Goal: Task Accomplishment & Management: Complete application form

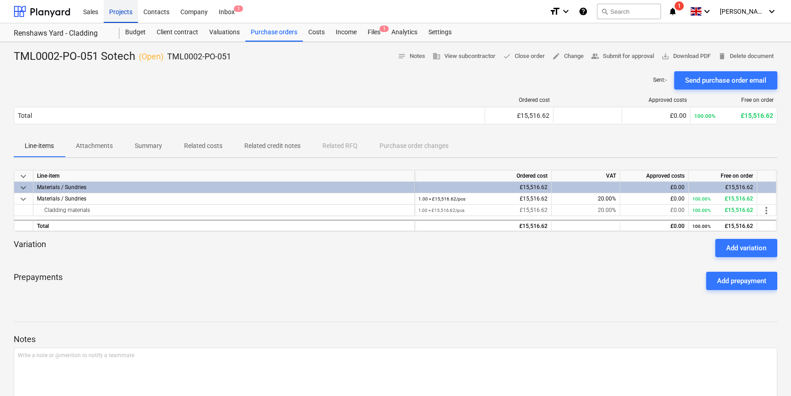
click at [122, 12] on div "Projects" at bounding box center [121, 11] width 34 height 23
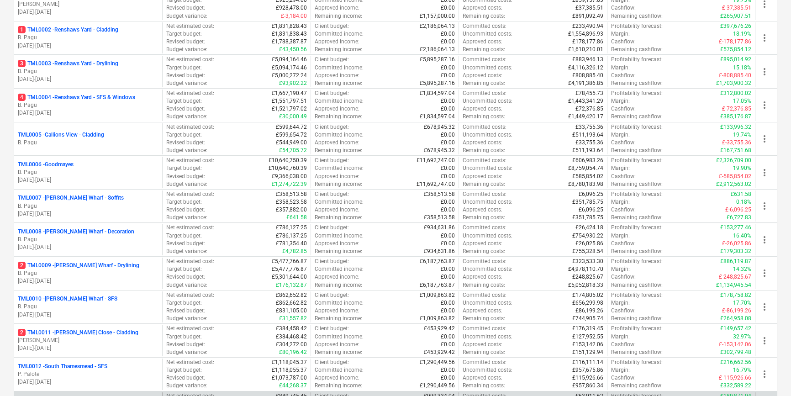
scroll to position [207, 0]
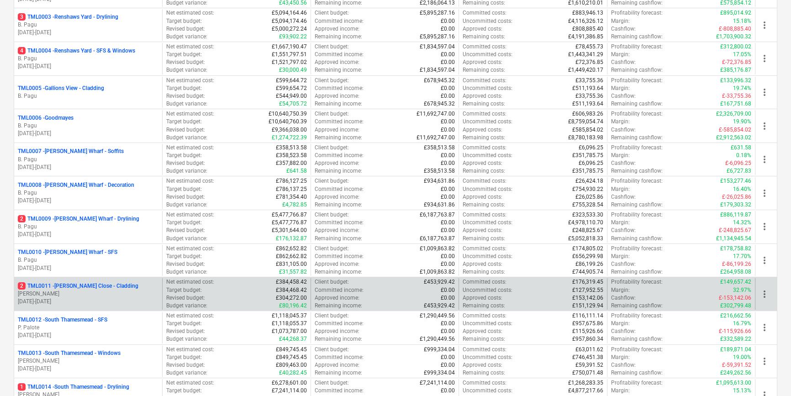
click at [95, 290] on p "[PERSON_NAME]" at bounding box center [88, 294] width 141 height 8
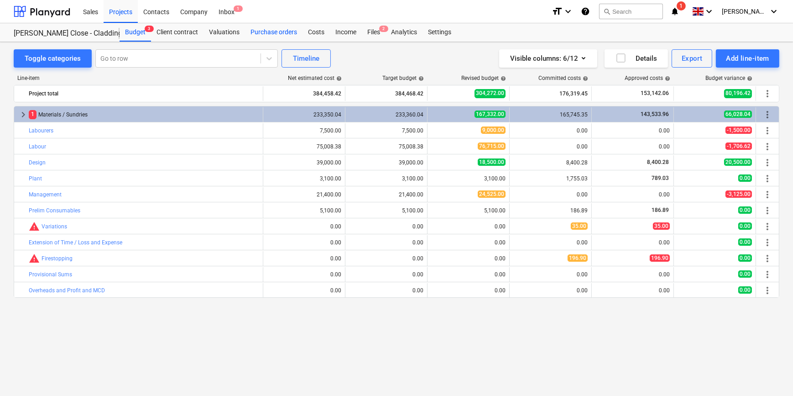
click at [267, 31] on div "Purchase orders" at bounding box center [274, 32] width 58 height 18
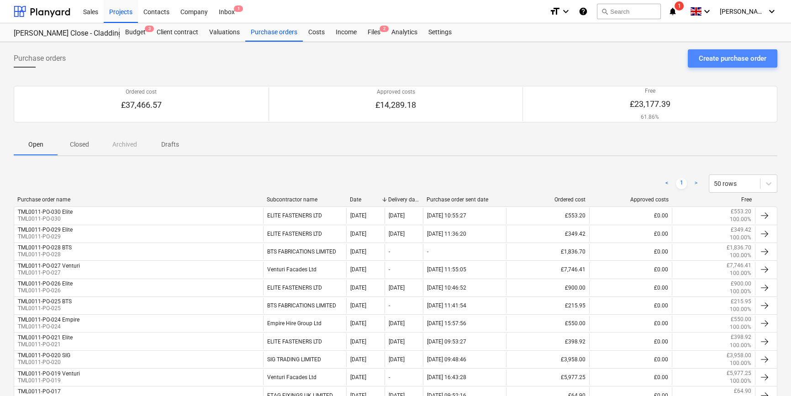
click at [745, 55] on div "Create purchase order" at bounding box center [732, 58] width 68 height 12
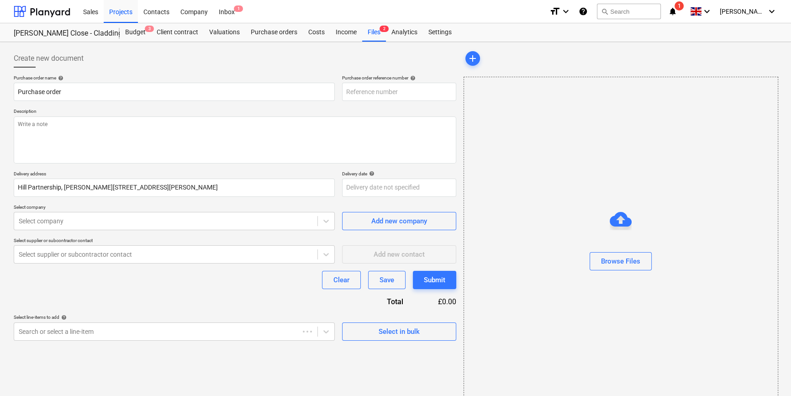
type textarea "x"
type input "TML0011-PO-031"
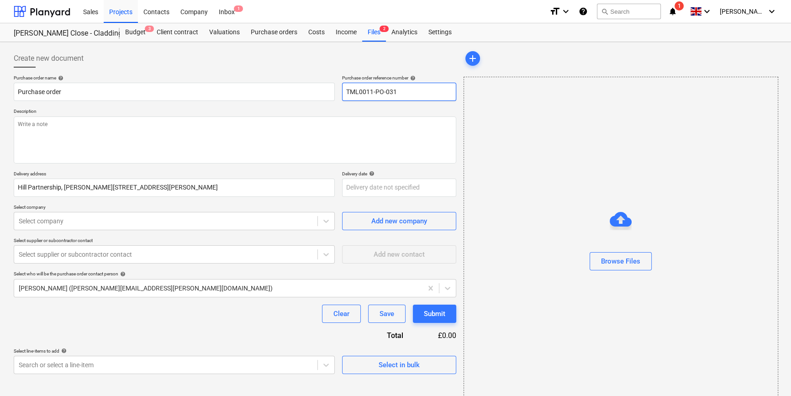
drag, startPoint x: 400, startPoint y: 91, endPoint x: 343, endPoint y: 90, distance: 56.6
click at [343, 90] on input "TML0011-PO-031" at bounding box center [399, 92] width 114 height 18
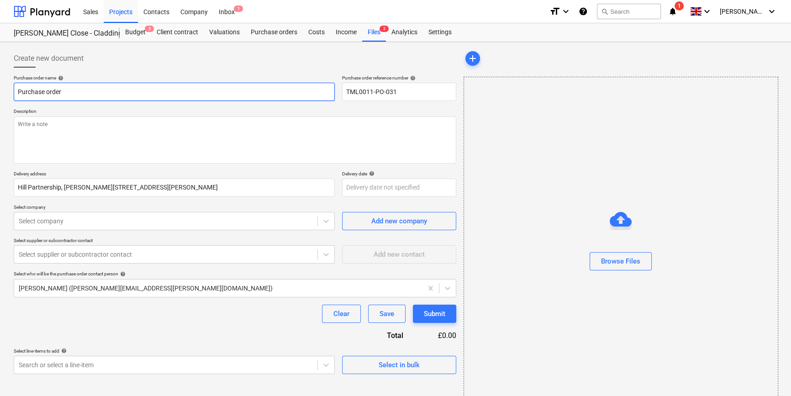
drag, startPoint x: 52, startPoint y: 91, endPoint x: 12, endPoint y: 91, distance: 40.2
click at [12, 91] on div "Create new document Purchase order name help Purchase order Purchase order refe…" at bounding box center [235, 229] width 450 height 367
paste input "TML0011-PO-031"
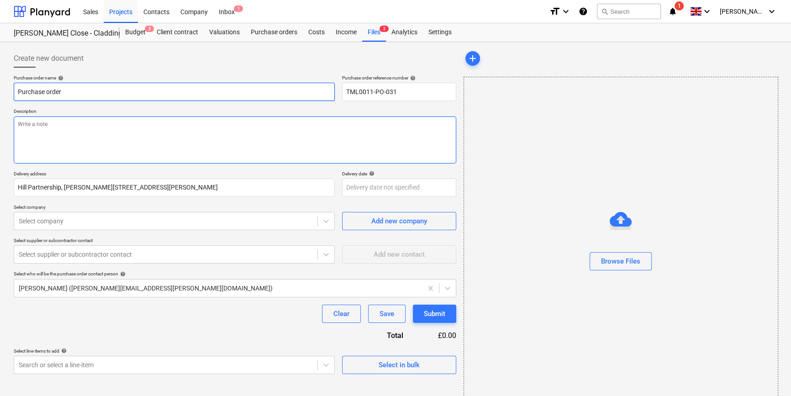
type textarea "x"
type input "TML0011-PO-031"
type textarea "x"
type input "TML0011-PO-031"
type textarea "x"
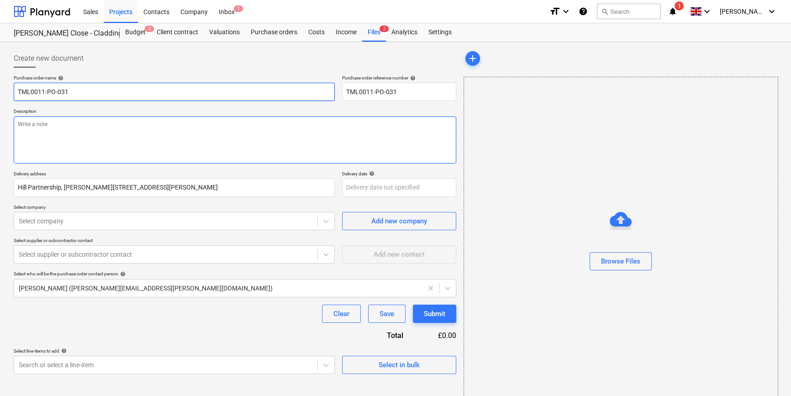
type input "TML0011-PO-031 B"
type textarea "x"
type input "TML0011-PO-031 BT"
type textarea "x"
type input "TML0011-PO-031 BTS"
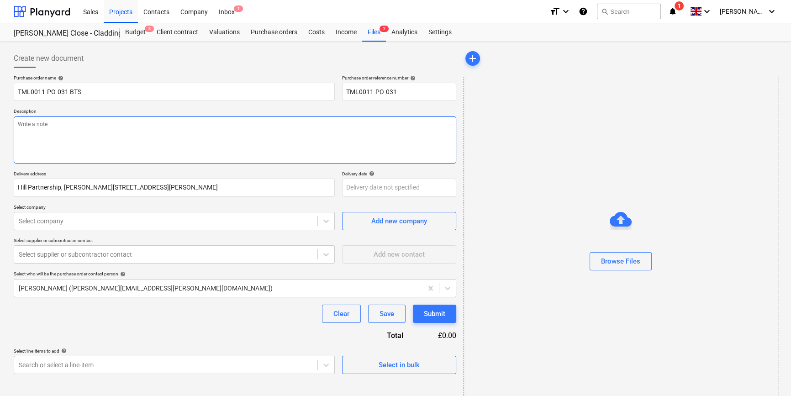
click at [54, 141] on textarea at bounding box center [235, 139] width 442 height 47
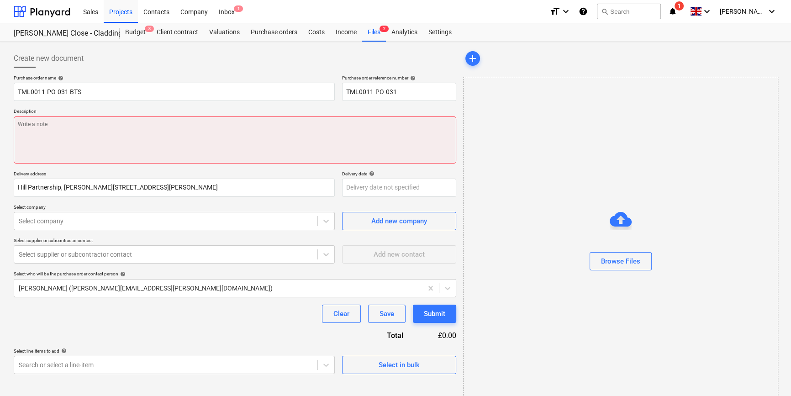
paste textarea "Site contact [PERSON_NAME] [PHONE_NUMBER]"
type textarea "x"
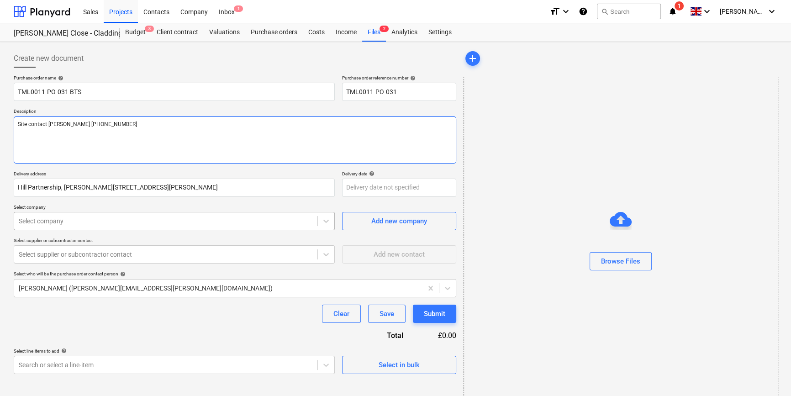
type textarea "Site contact [PERSON_NAME] [PHONE_NUMBER]"
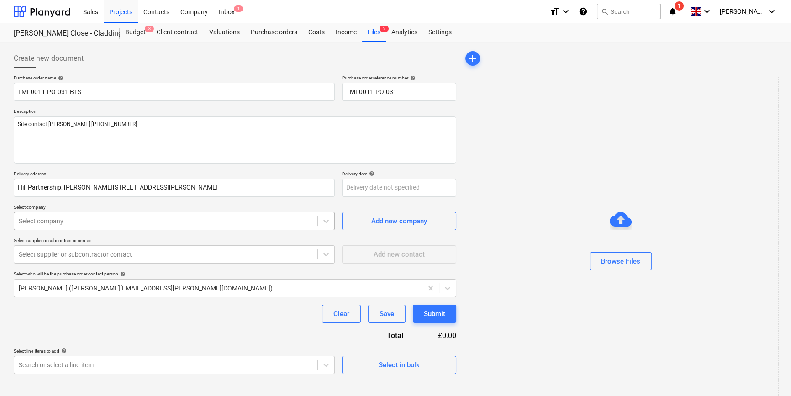
type textarea "x"
click at [124, 221] on div at bounding box center [166, 220] width 294 height 9
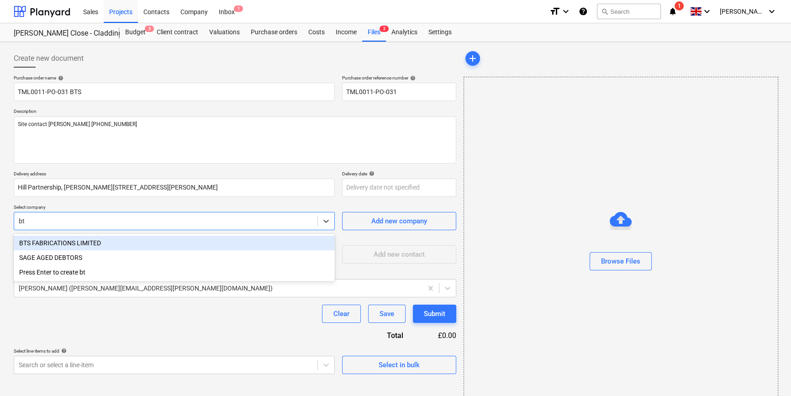
type input "bts"
click at [61, 242] on div "BTS FABRICATIONS LIMITED" at bounding box center [174, 243] width 321 height 15
type textarea "x"
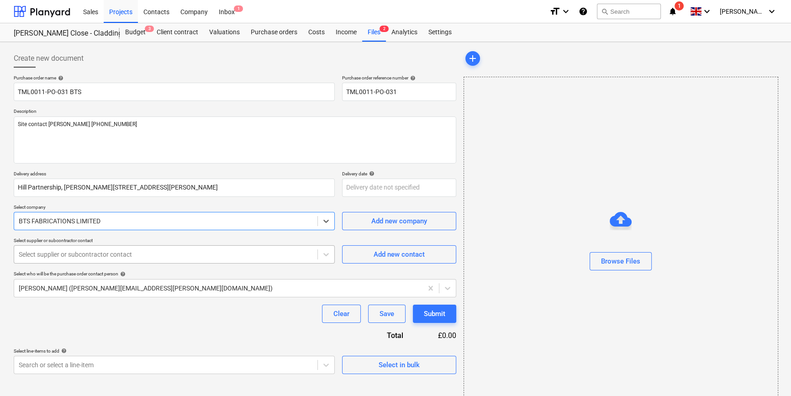
click at [54, 259] on div "Select supplier or subcontractor contact" at bounding box center [165, 254] width 303 height 13
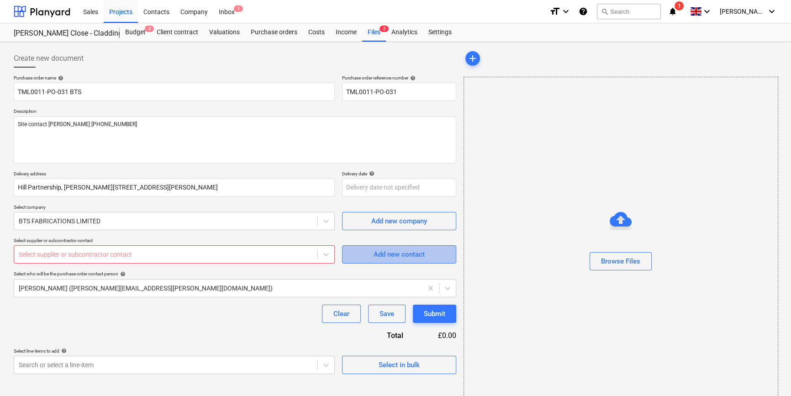
click at [397, 252] on div "Add new contact" at bounding box center [398, 254] width 51 height 12
type textarea "x"
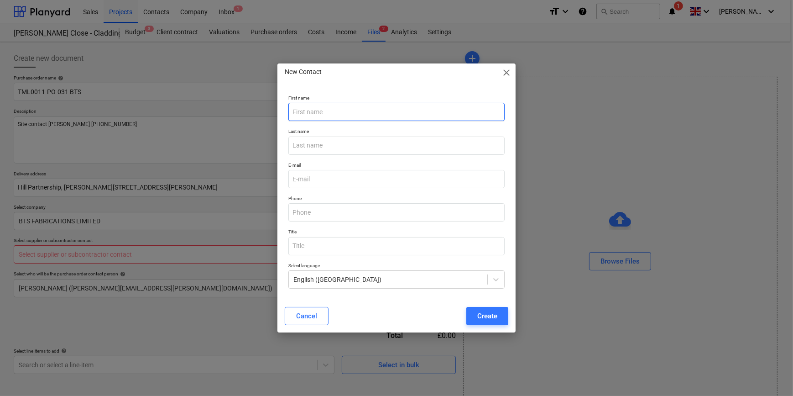
click at [316, 114] on input "text" at bounding box center [396, 112] width 216 height 18
type input "[PERSON_NAME]"
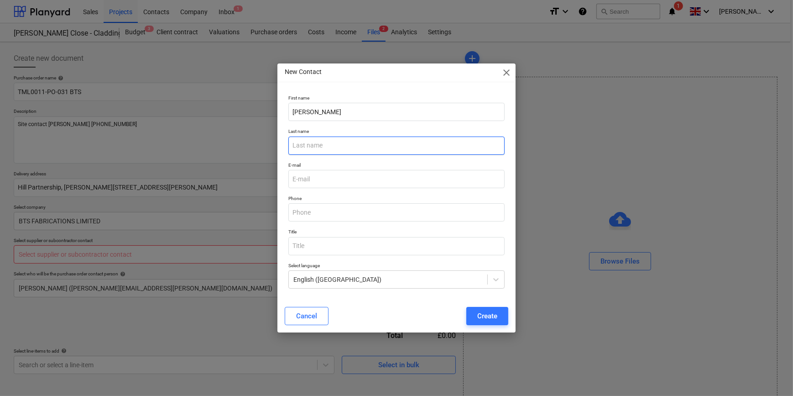
click at [308, 145] on input "text" at bounding box center [396, 145] width 216 height 18
type input "Upton"
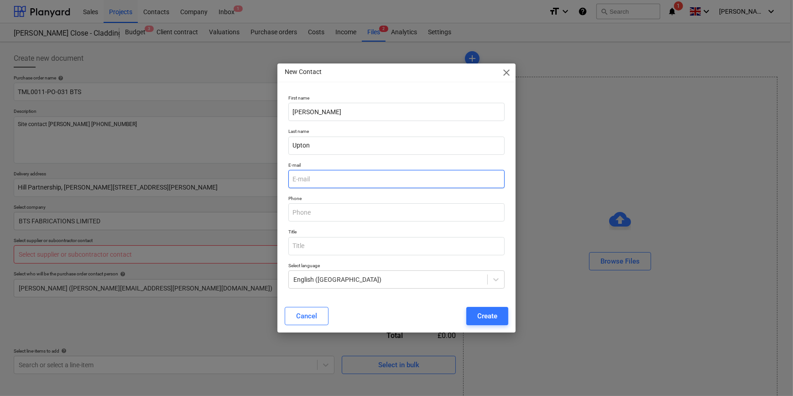
click at [317, 182] on input "email" at bounding box center [396, 179] width 216 height 18
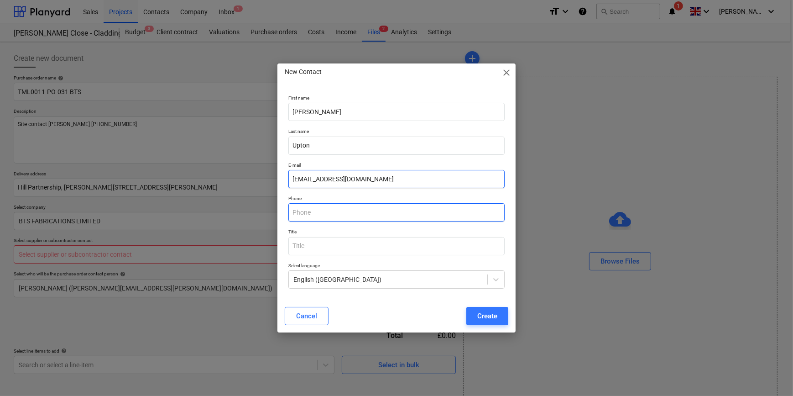
type input "[EMAIL_ADDRESS][DOMAIN_NAME]"
click at [317, 207] on input "text" at bounding box center [396, 212] width 216 height 18
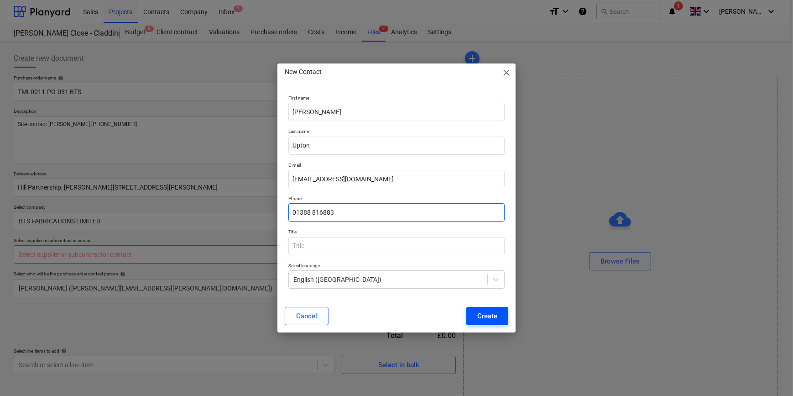
type input "01388 816883"
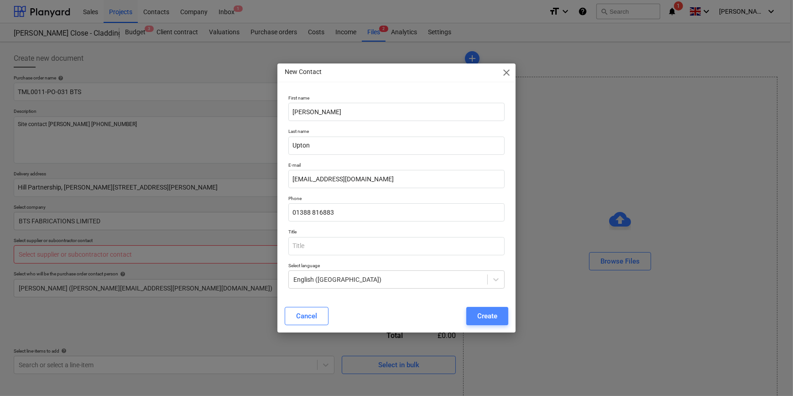
click at [484, 316] on div "Create" at bounding box center [487, 316] width 20 height 12
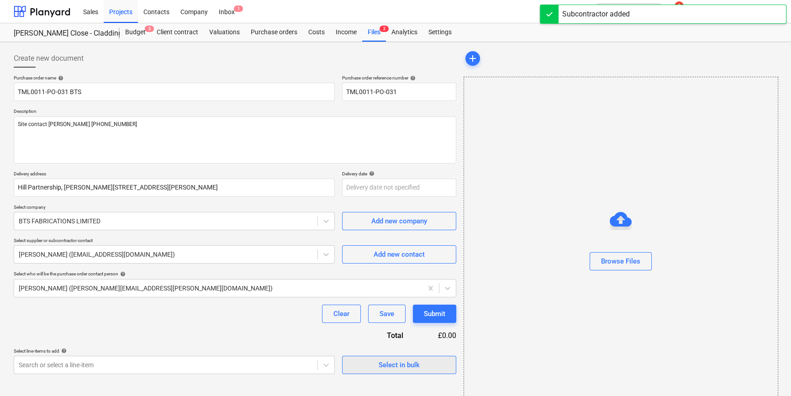
click at [379, 361] on div "Select in bulk" at bounding box center [398, 365] width 41 height 12
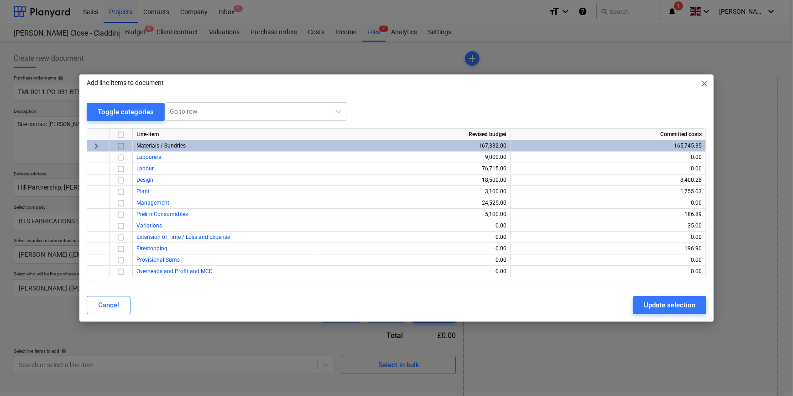
click at [121, 147] on input "checkbox" at bounding box center [120, 146] width 11 height 11
click at [655, 309] on div "Update selection" at bounding box center [670, 305] width 52 height 12
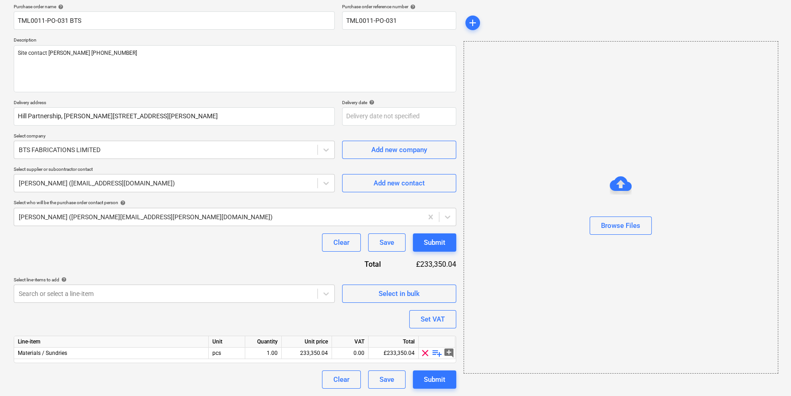
scroll to position [71, 0]
click at [436, 351] on span "playlist_add" at bounding box center [436, 353] width 11 height 11
type textarea "x"
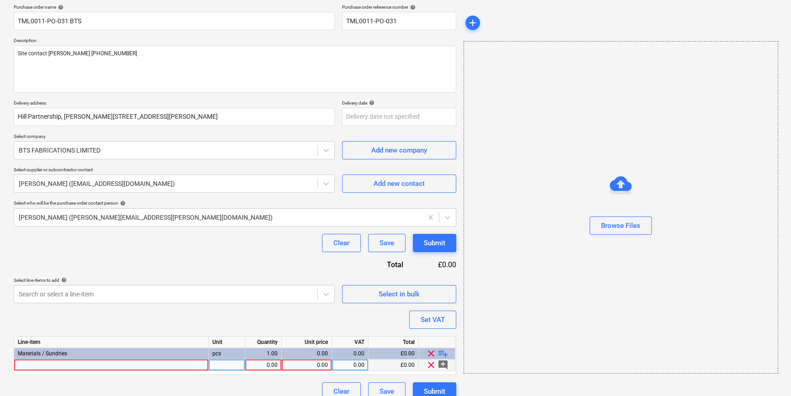
click at [29, 364] on div at bounding box center [111, 364] width 194 height 11
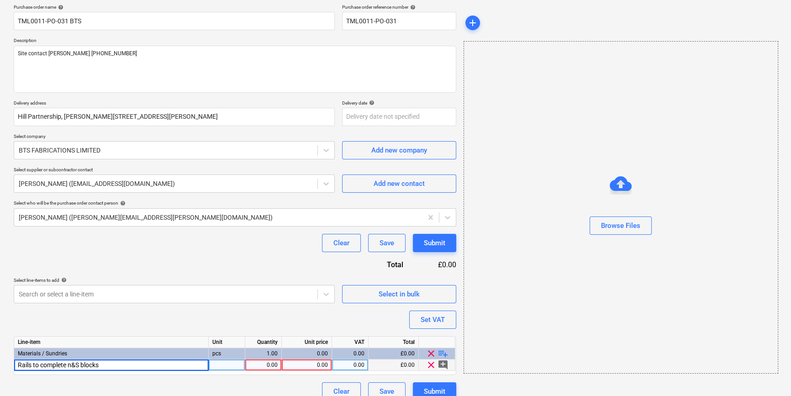
click at [73, 364] on input "Rails to complete n&S blocks" at bounding box center [111, 364] width 194 height 11
type input "Rails to complete N&S blocks"
type textarea "x"
type input "lengths"
type textarea "x"
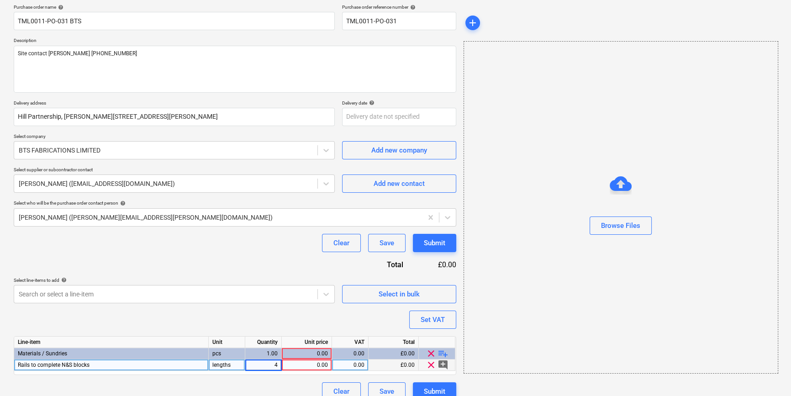
type input "42"
type textarea "x"
type input "75"
type textarea "x"
type input "20"
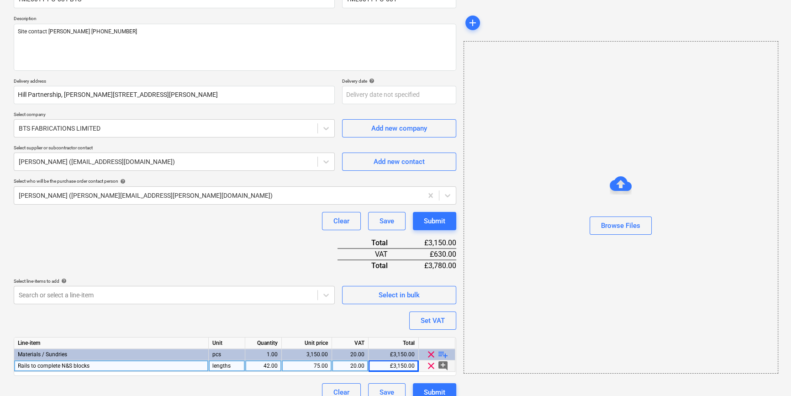
scroll to position [105, 0]
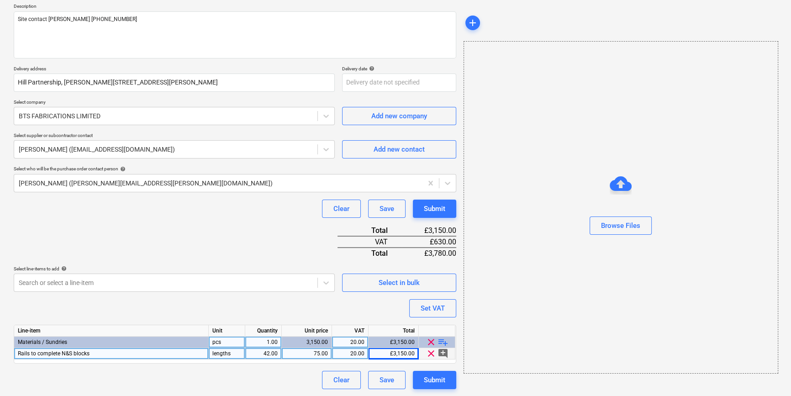
click at [441, 343] on span "playlist_add" at bounding box center [442, 341] width 11 height 11
type textarea "x"
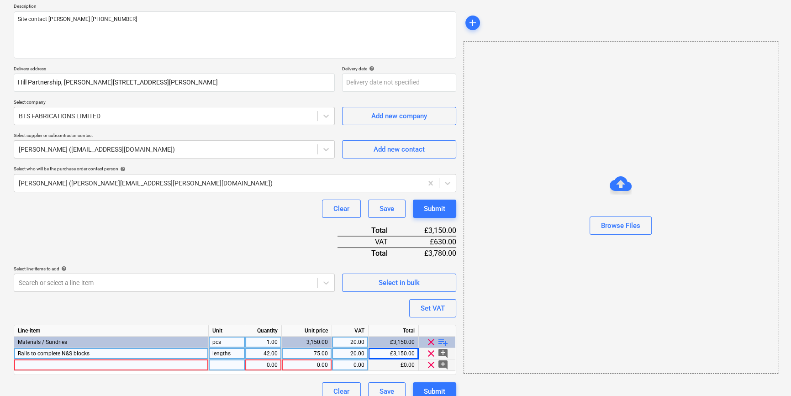
click at [50, 365] on div at bounding box center [111, 364] width 194 height 11
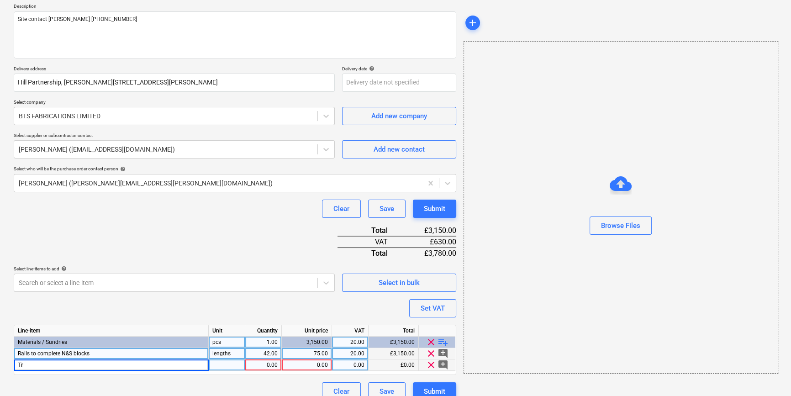
type input "T"
type input "Delivery"
type textarea "x"
type input "250"
type textarea "x"
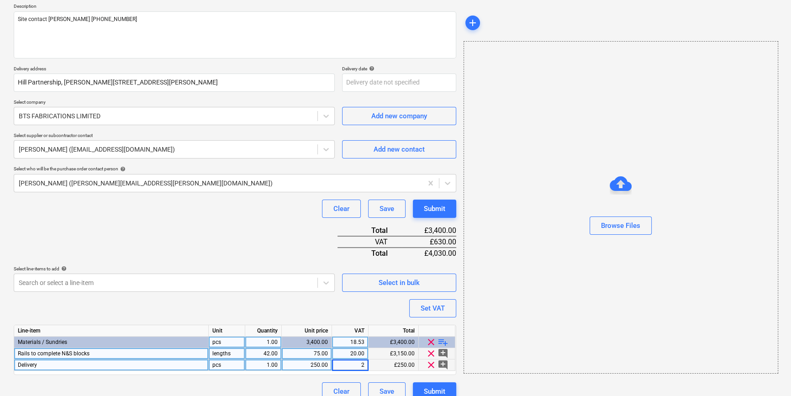
type input "20"
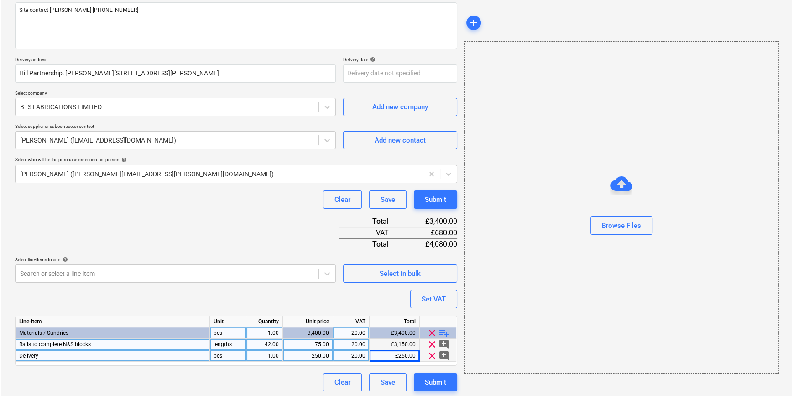
scroll to position [116, 0]
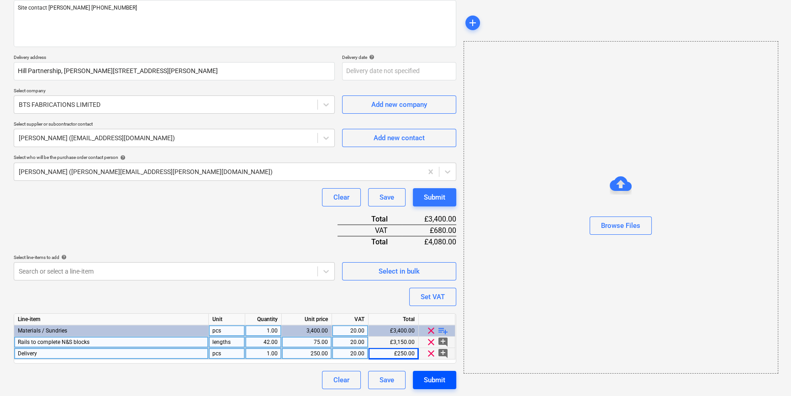
click at [437, 383] on div "Submit" at bounding box center [434, 380] width 21 height 12
type textarea "x"
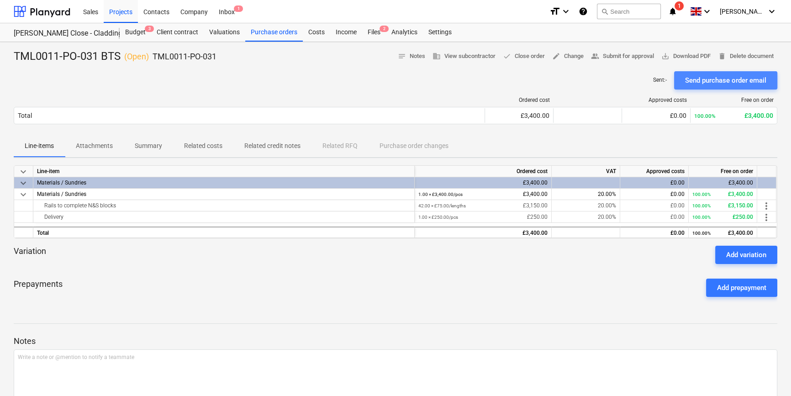
click at [712, 81] on div "Send purchase order email" at bounding box center [725, 80] width 81 height 12
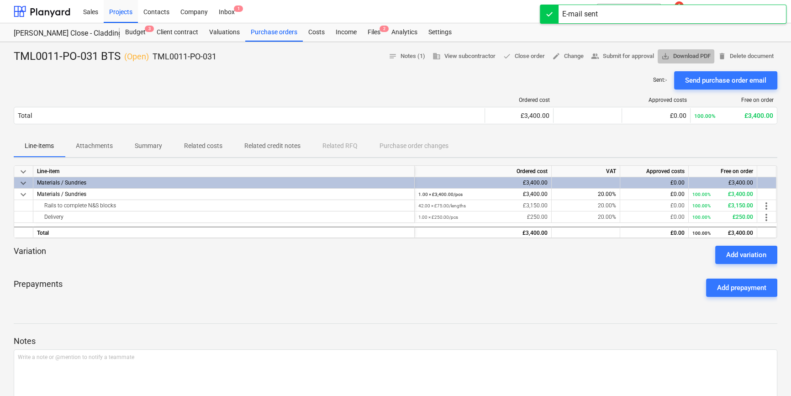
click at [687, 55] on span "save_alt Download PDF" at bounding box center [685, 56] width 49 height 10
